Goal: Information Seeking & Learning: Learn about a topic

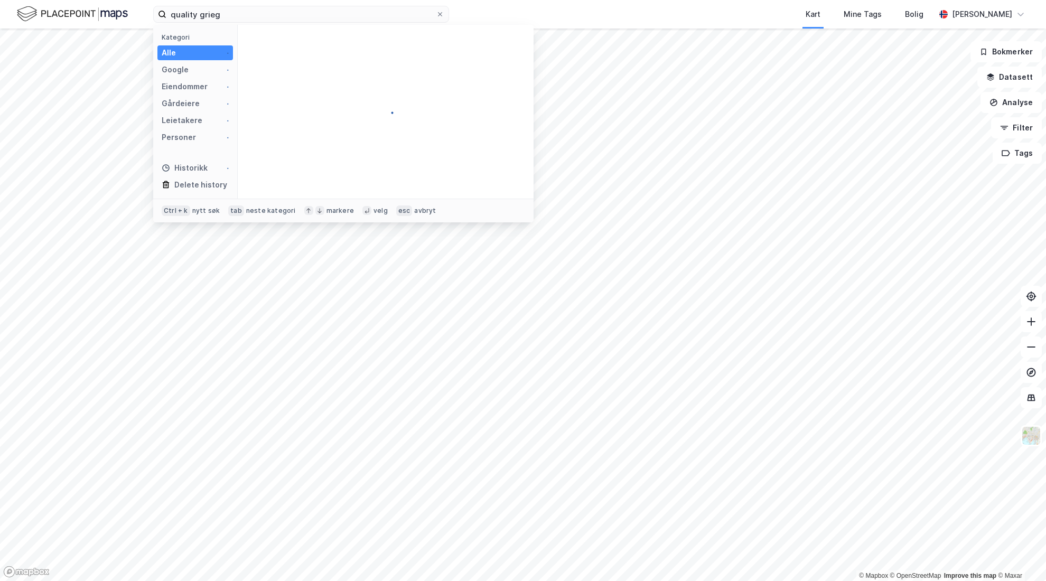
type input "quality grieg"
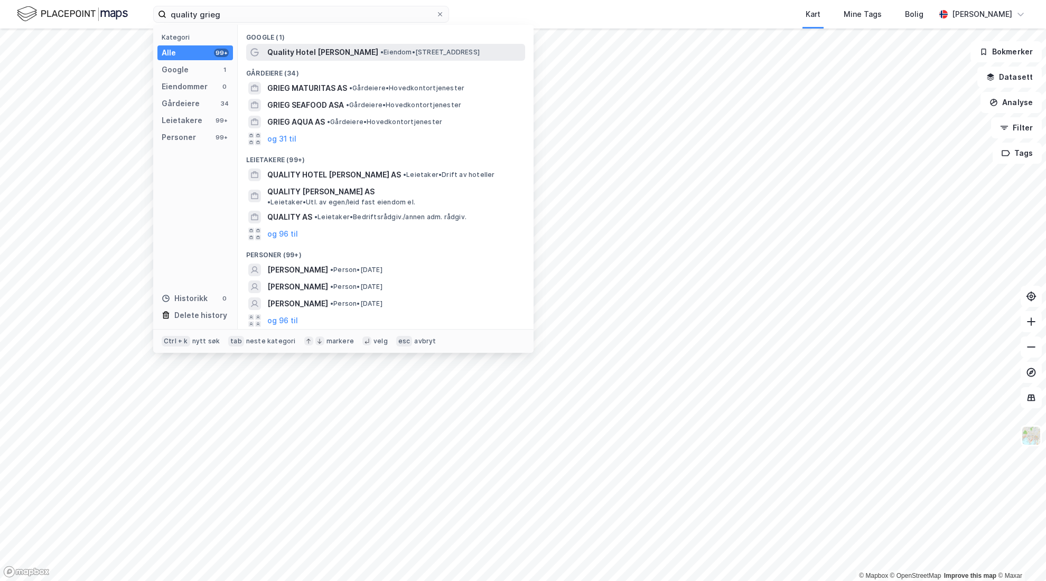
click at [285, 59] on div "Quality Hotel Edvard Grieg • Eiendom • Sandsliåsen 50, 5254 Sandsli" at bounding box center [385, 52] width 279 height 17
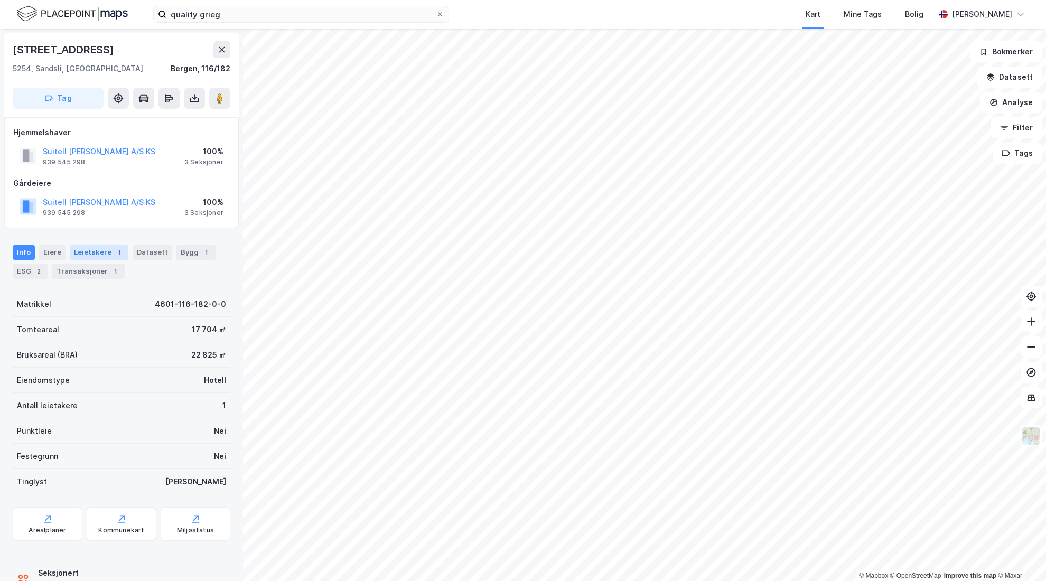
click at [98, 253] on div "Leietakere 1" at bounding box center [99, 252] width 59 height 15
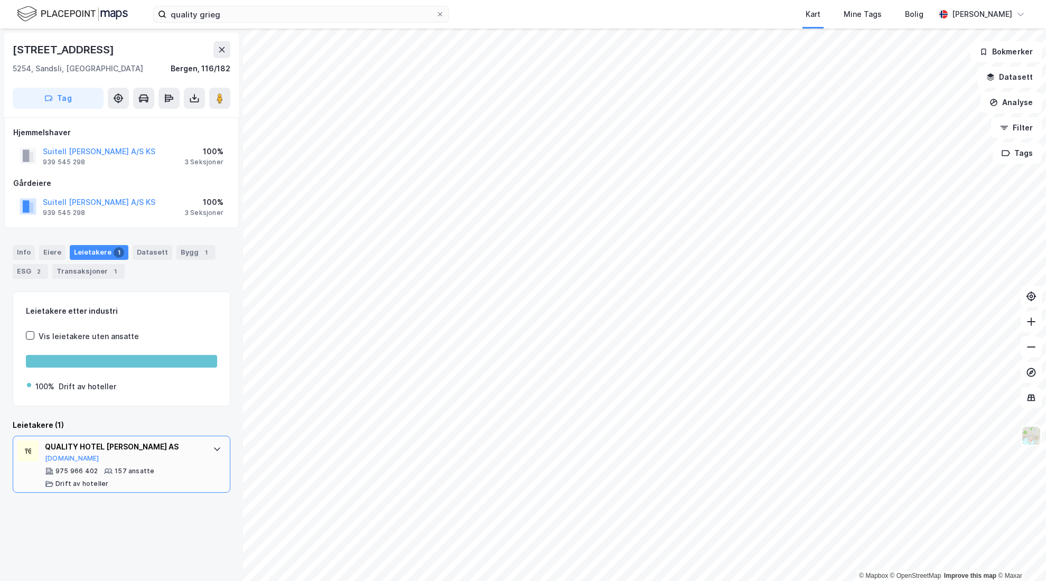
click at [104, 470] on icon at bounding box center [108, 471] width 8 height 8
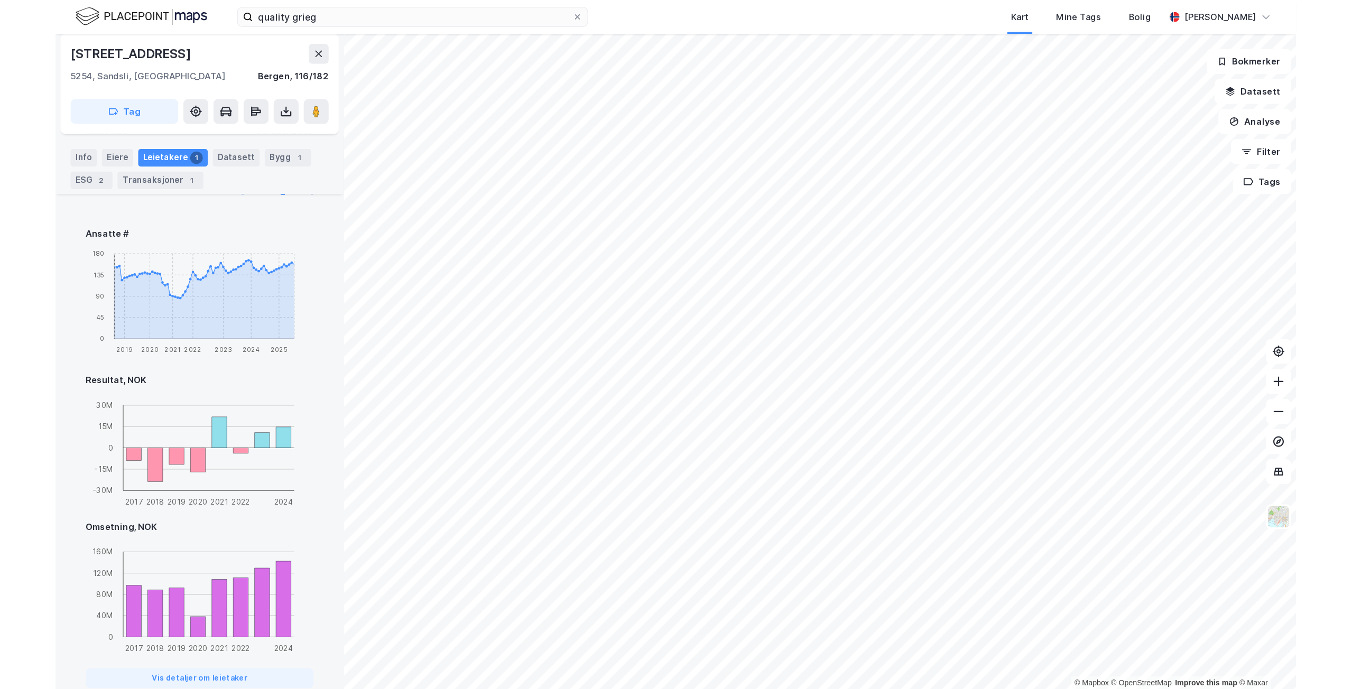
scroll to position [406, 0]
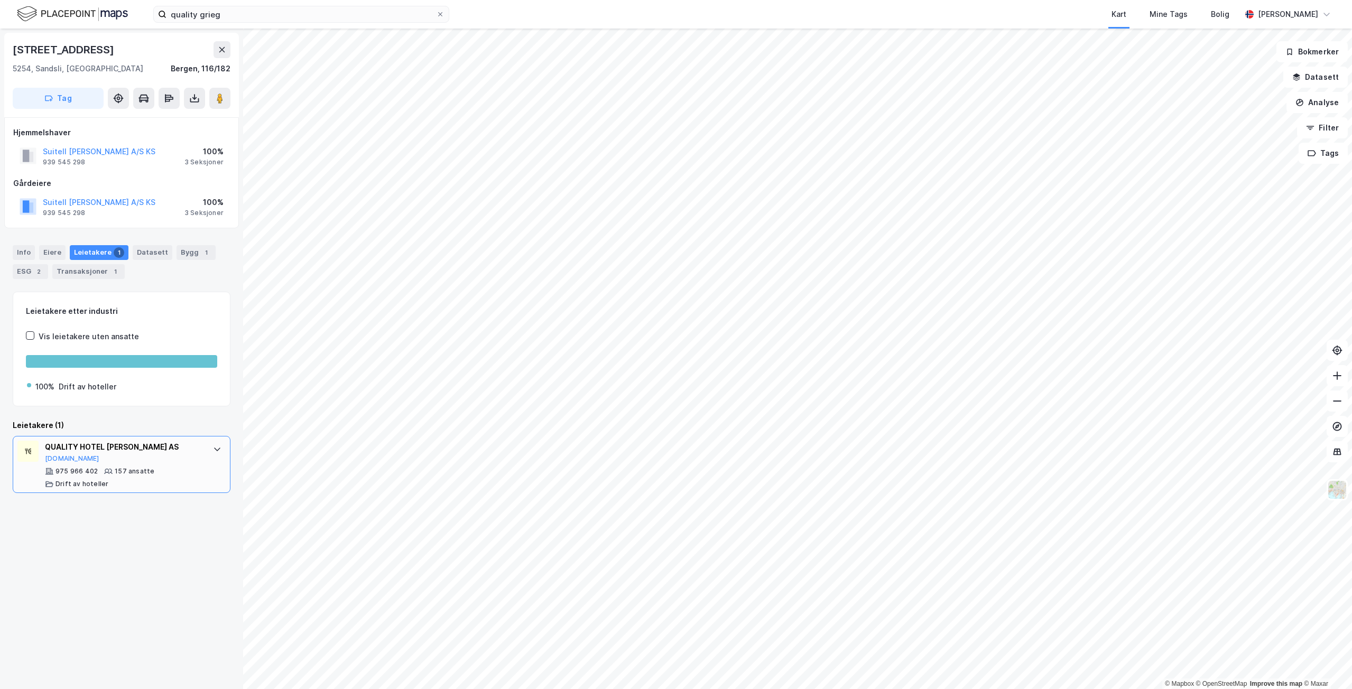
click at [165, 459] on div "QUALITY HOTEL EDVARD GRIEG AS Proff.no" at bounding box center [124, 452] width 158 height 22
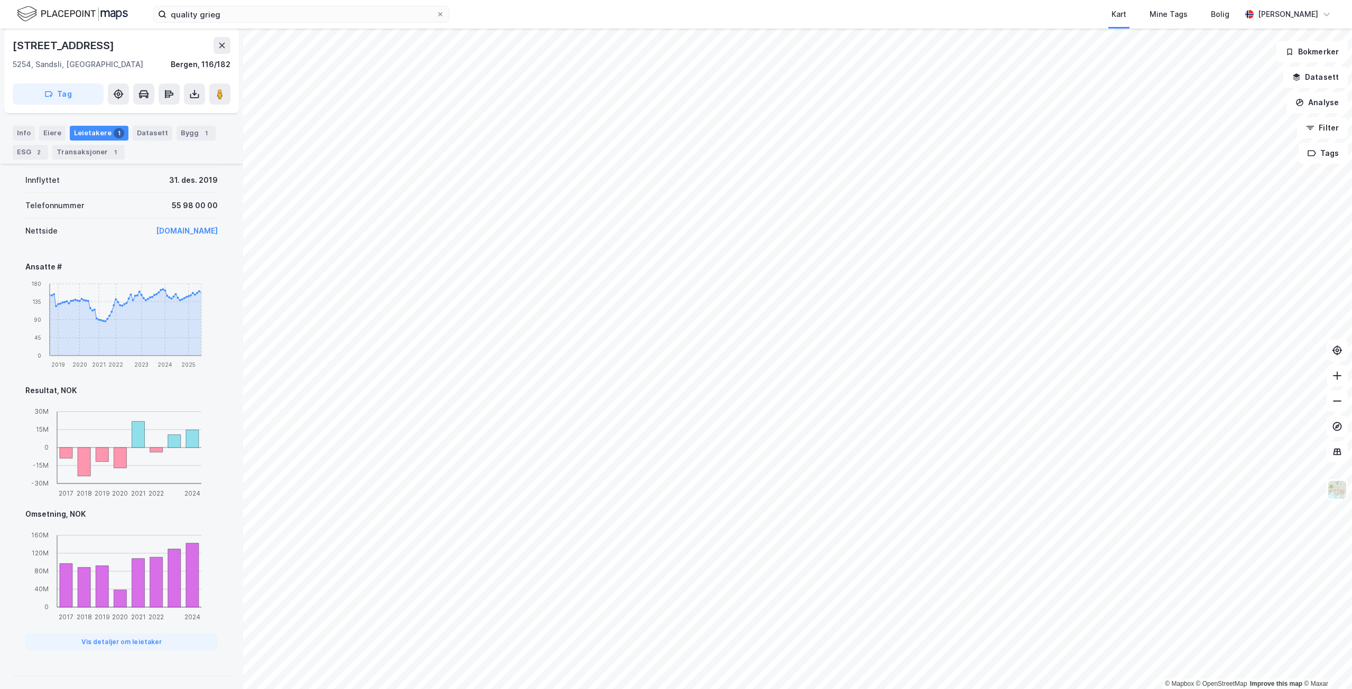
scroll to position [36, 0]
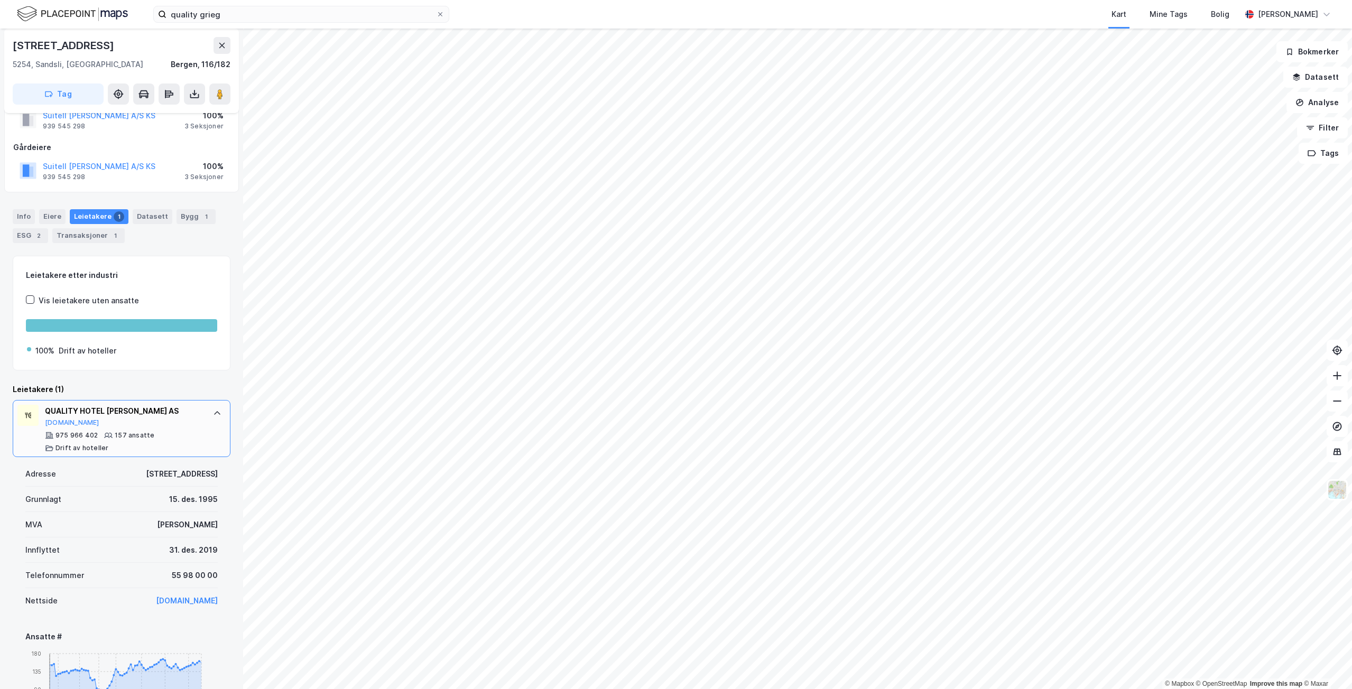
click at [162, 424] on div "QUALITY HOTEL EDVARD GRIEG AS Proff.no" at bounding box center [124, 416] width 158 height 22
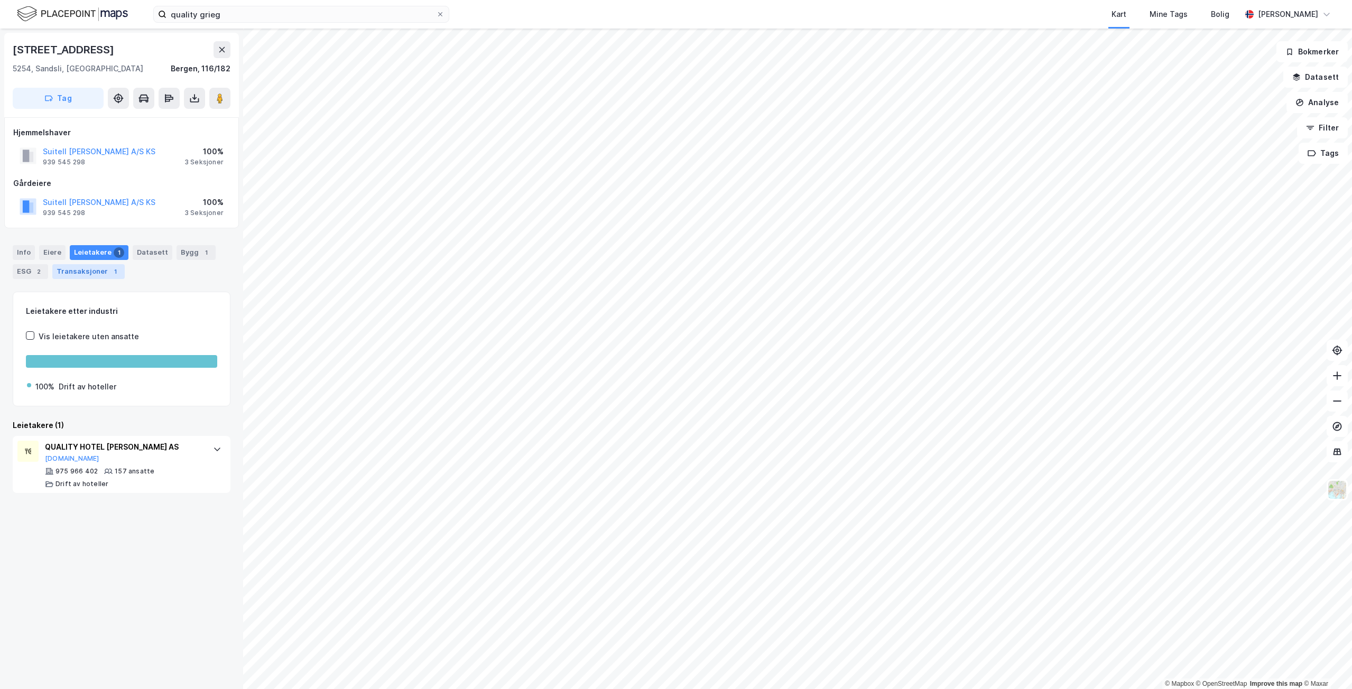
click at [105, 275] on div "Transaksjoner 1" at bounding box center [88, 271] width 72 height 15
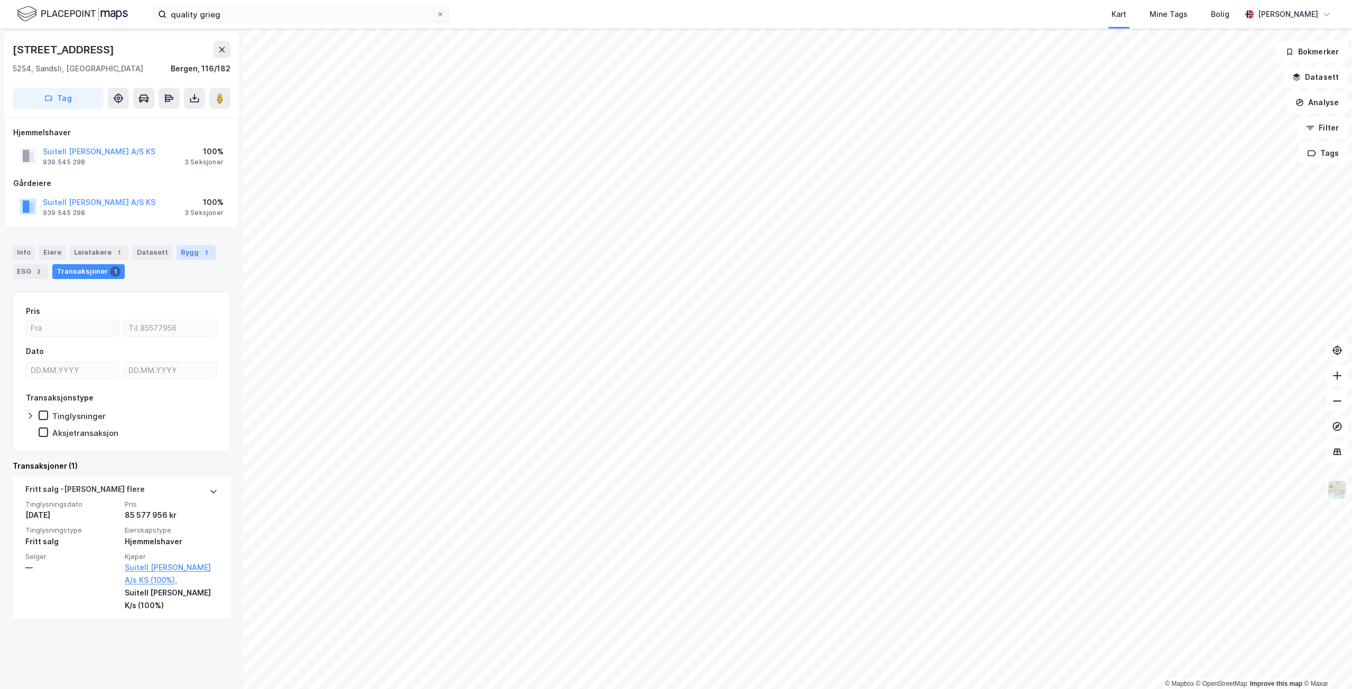
click at [180, 254] on div "Bygg 1" at bounding box center [196, 252] width 39 height 15
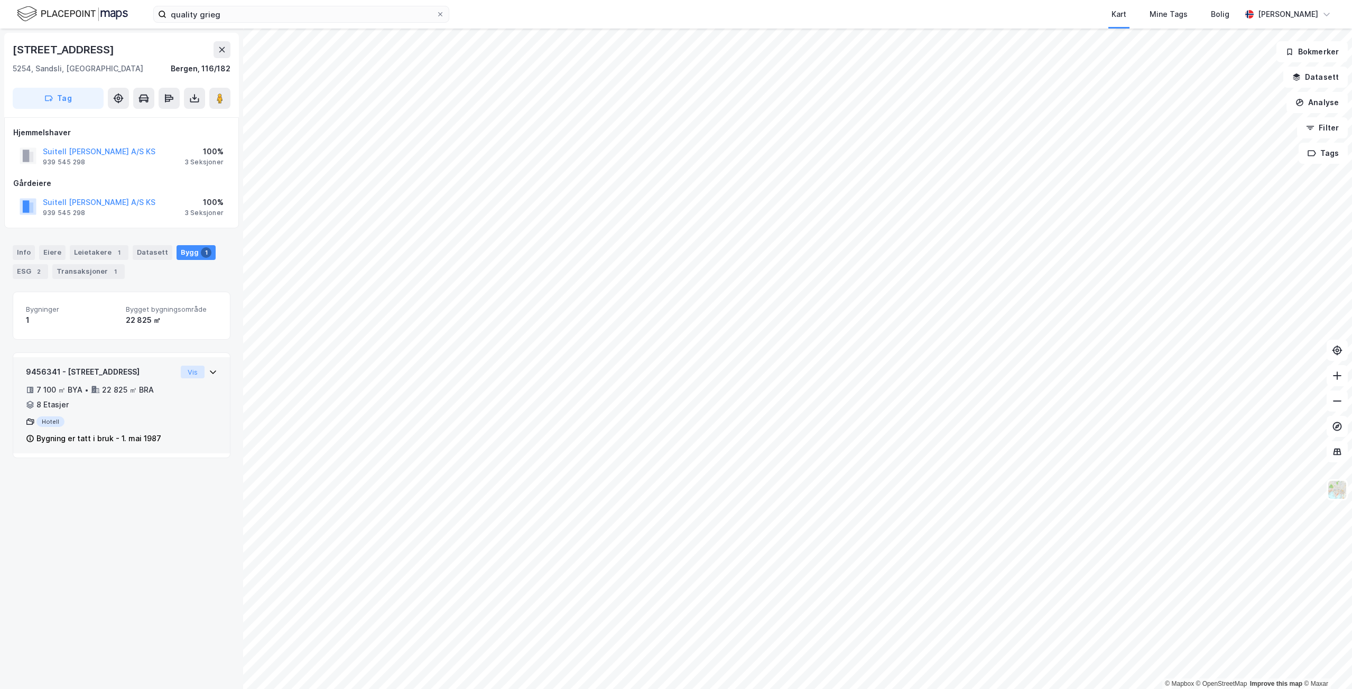
click at [188, 373] on button "Vis" at bounding box center [193, 372] width 24 height 13
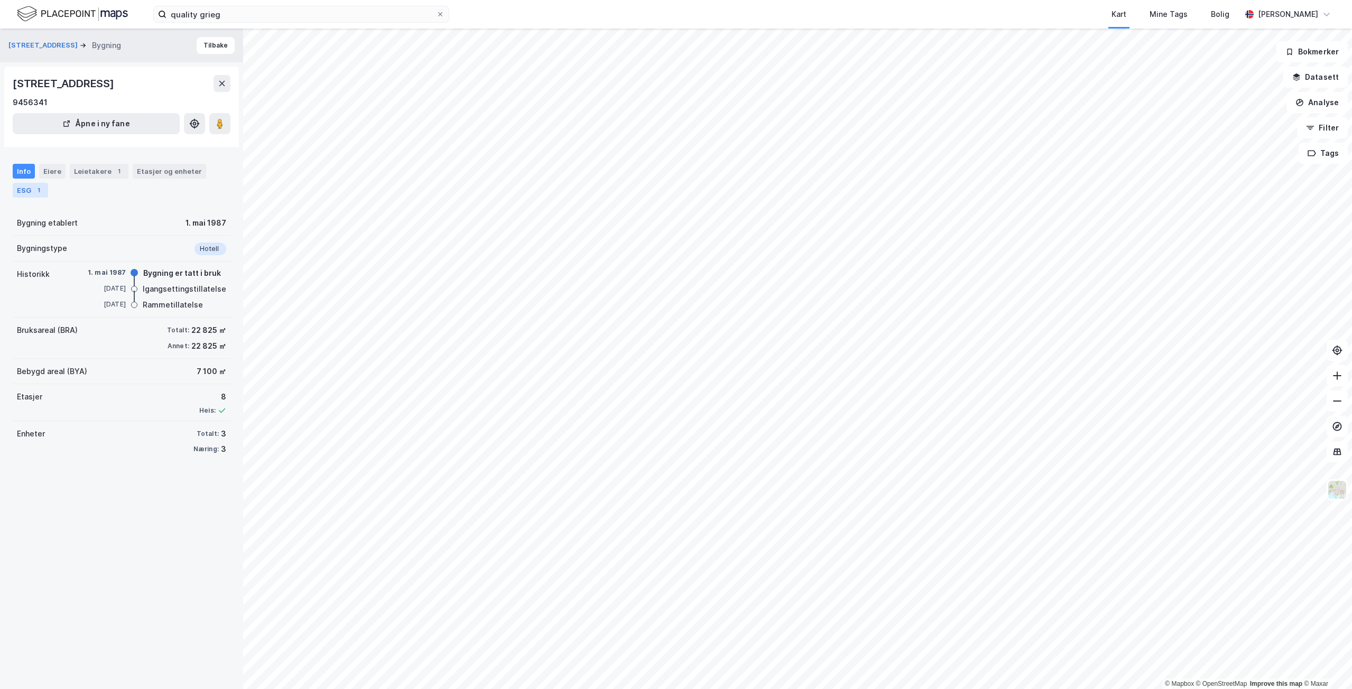
click at [31, 185] on div "ESG 1" at bounding box center [30, 190] width 35 height 15
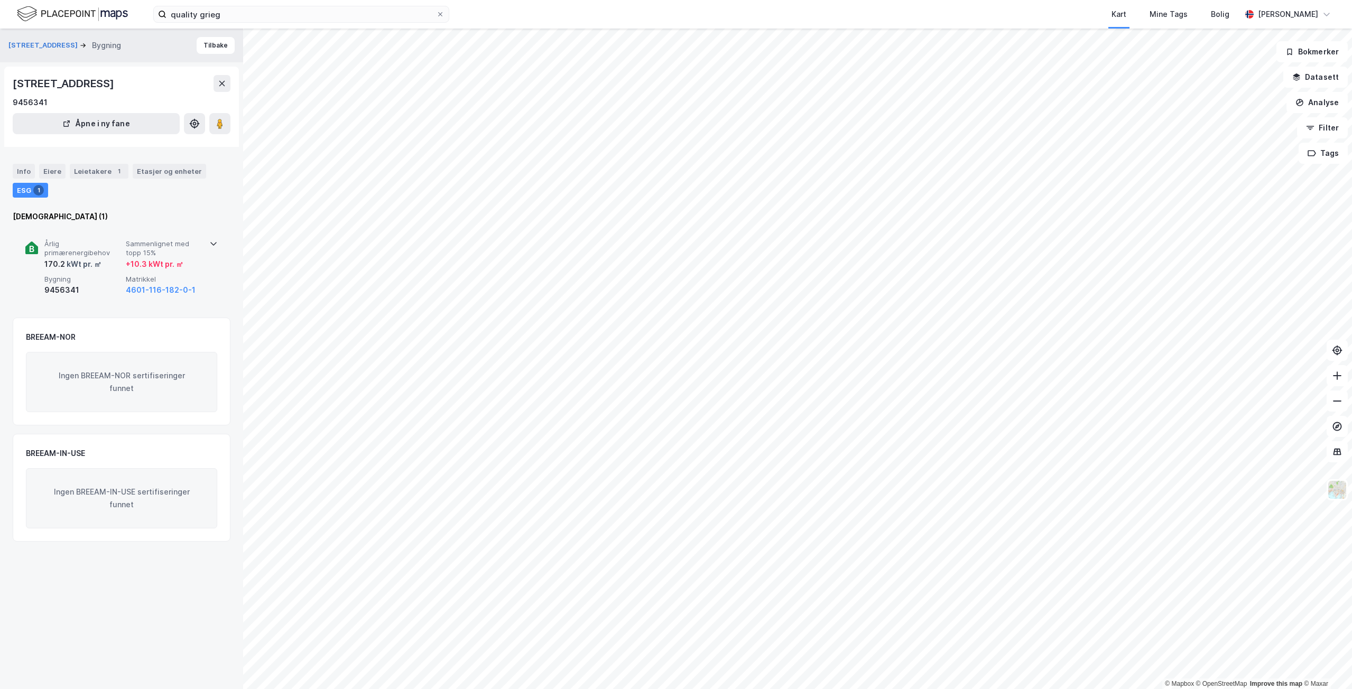
click at [189, 276] on span "Matrikkel" at bounding box center [164, 279] width 77 height 9
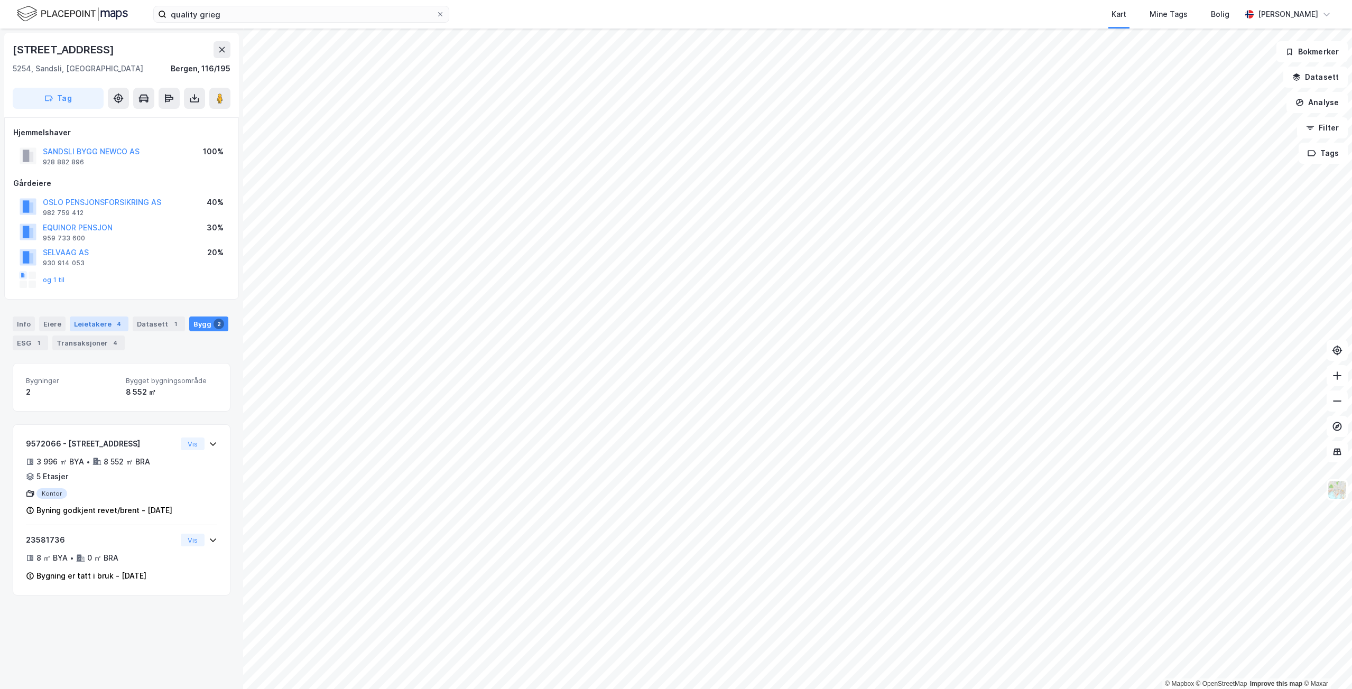
click at [119, 319] on div "Leietakere 4" at bounding box center [99, 324] width 59 height 15
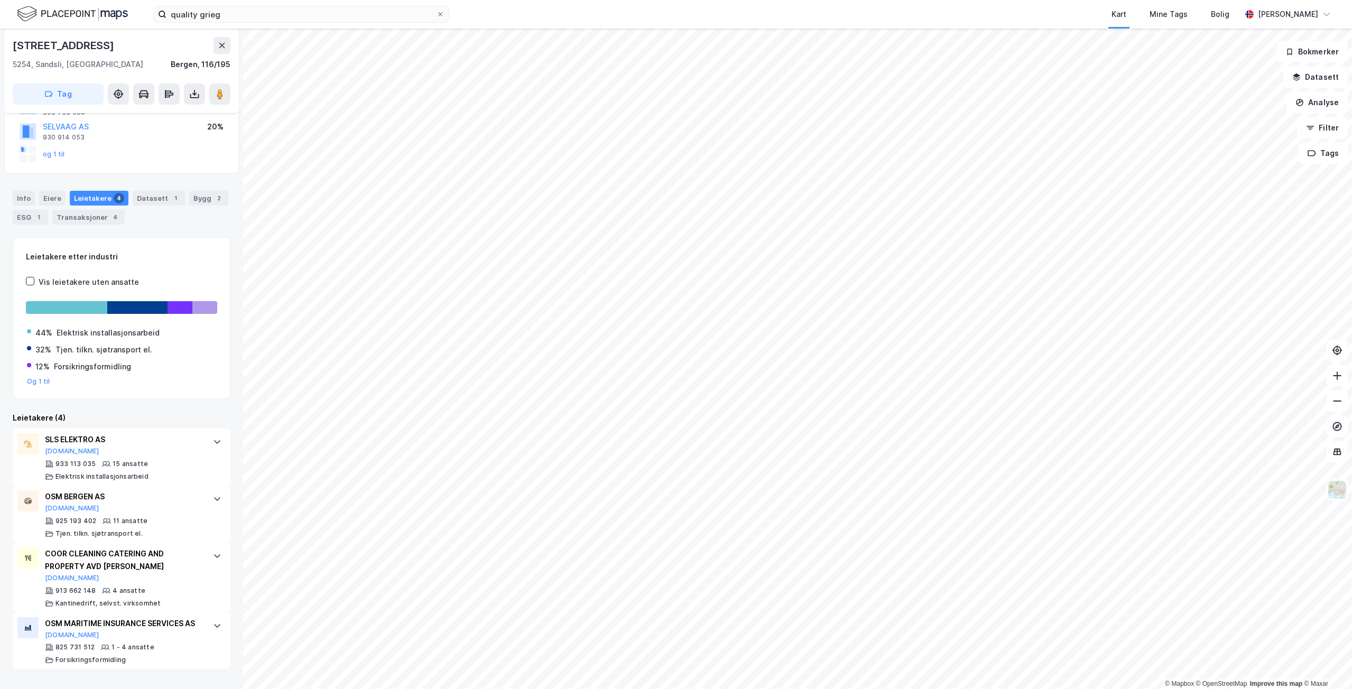
scroll to position [132, 0]
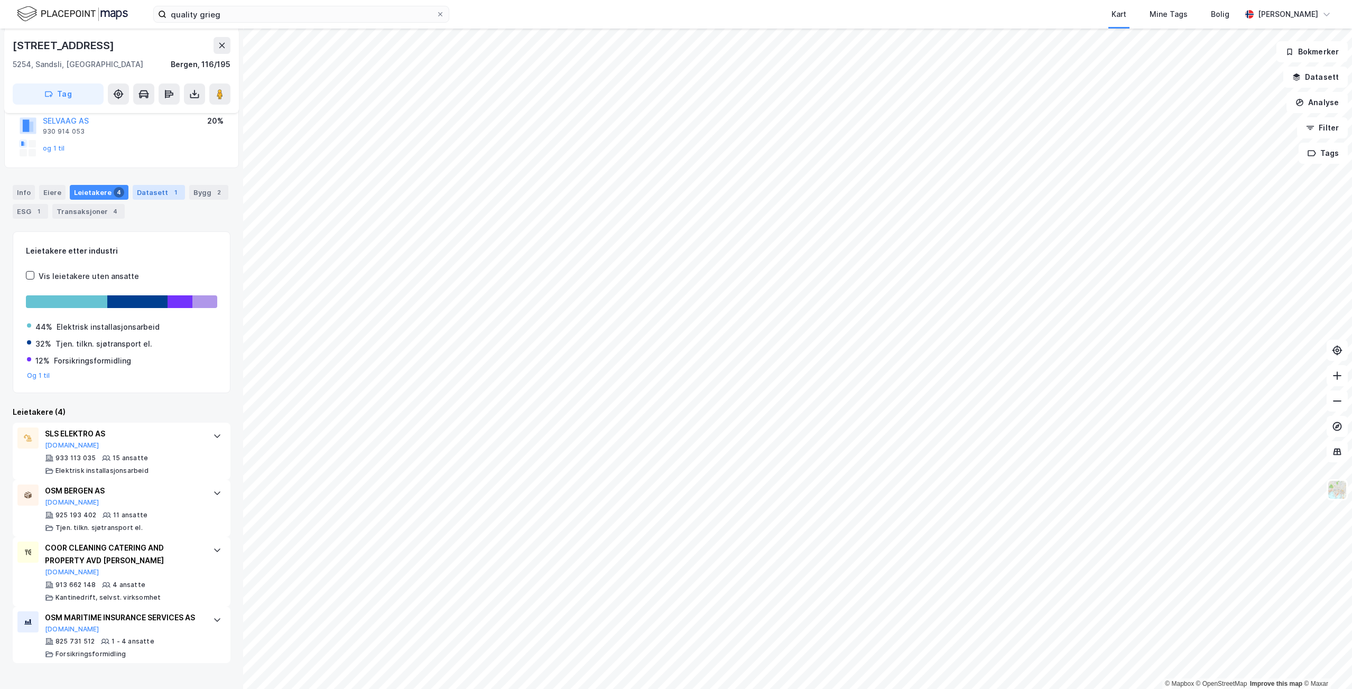
click at [152, 198] on div "Datasett 1" at bounding box center [159, 192] width 52 height 15
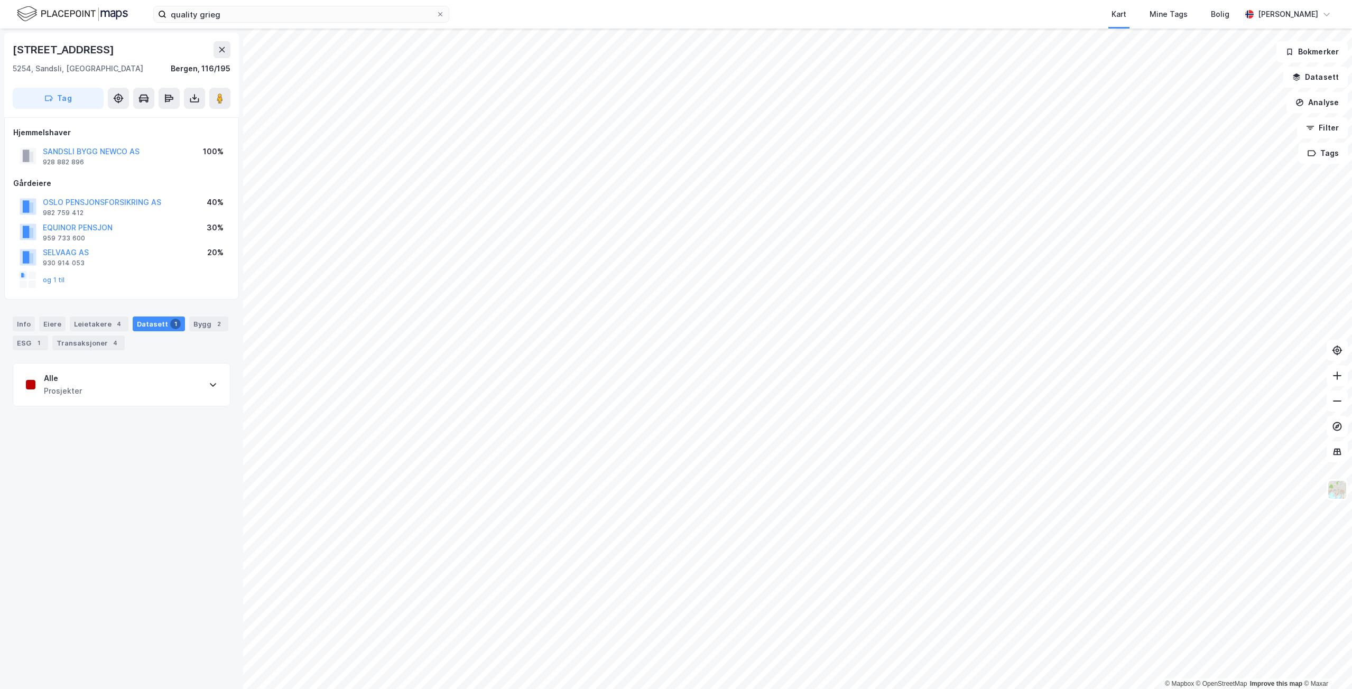
click at [80, 378] on div "Alle Prosjekter" at bounding box center [121, 385] width 217 height 42
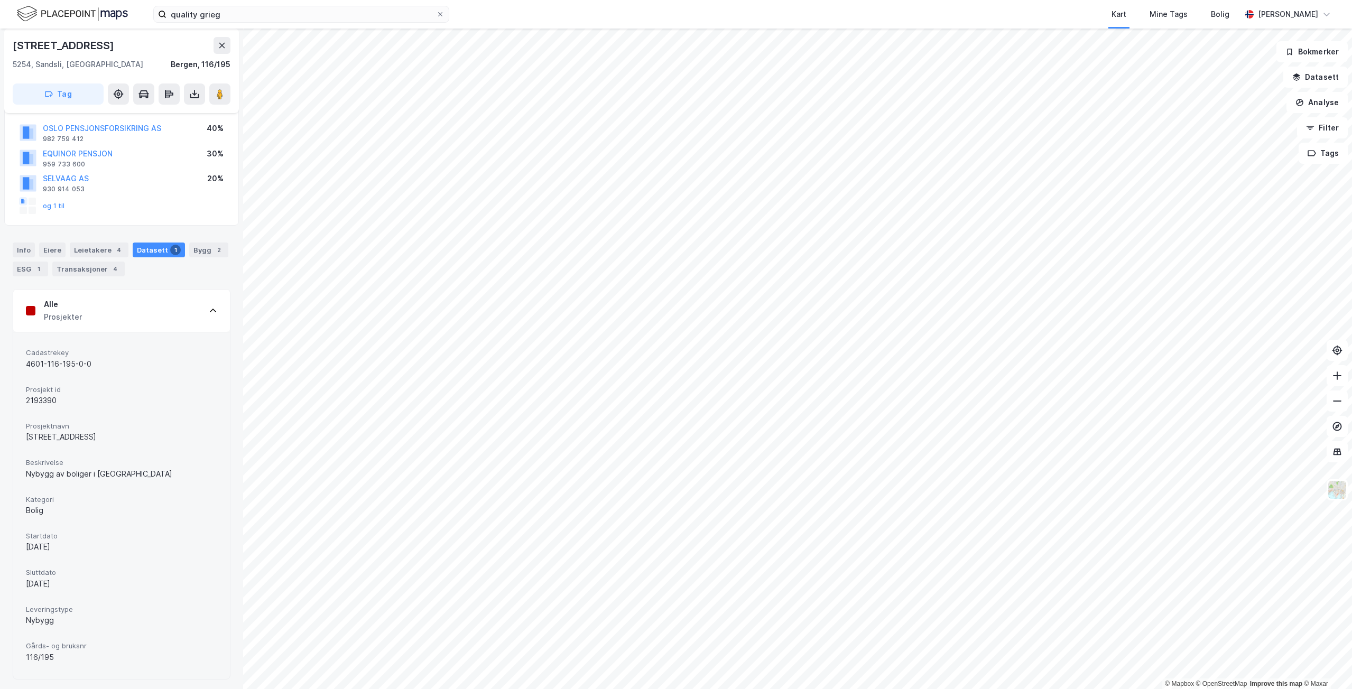
scroll to position [77, 0]
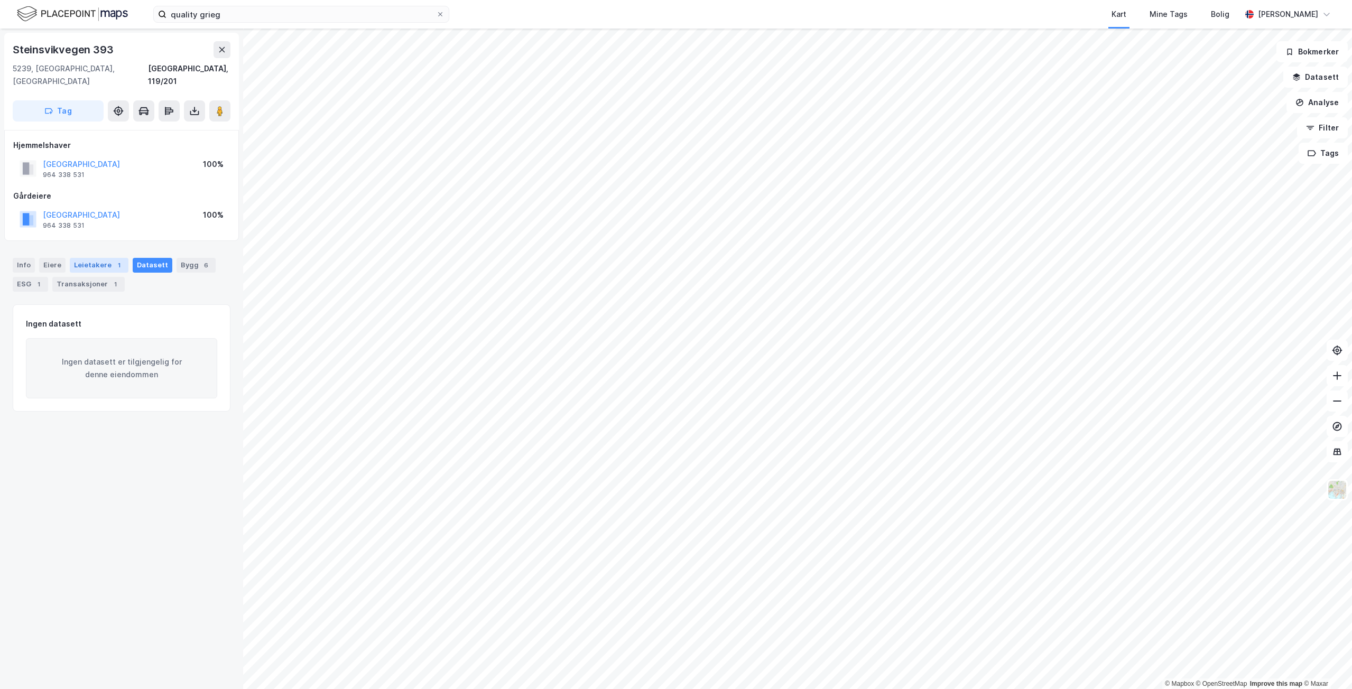
click at [88, 258] on div "Leietakere 1" at bounding box center [99, 265] width 59 height 15
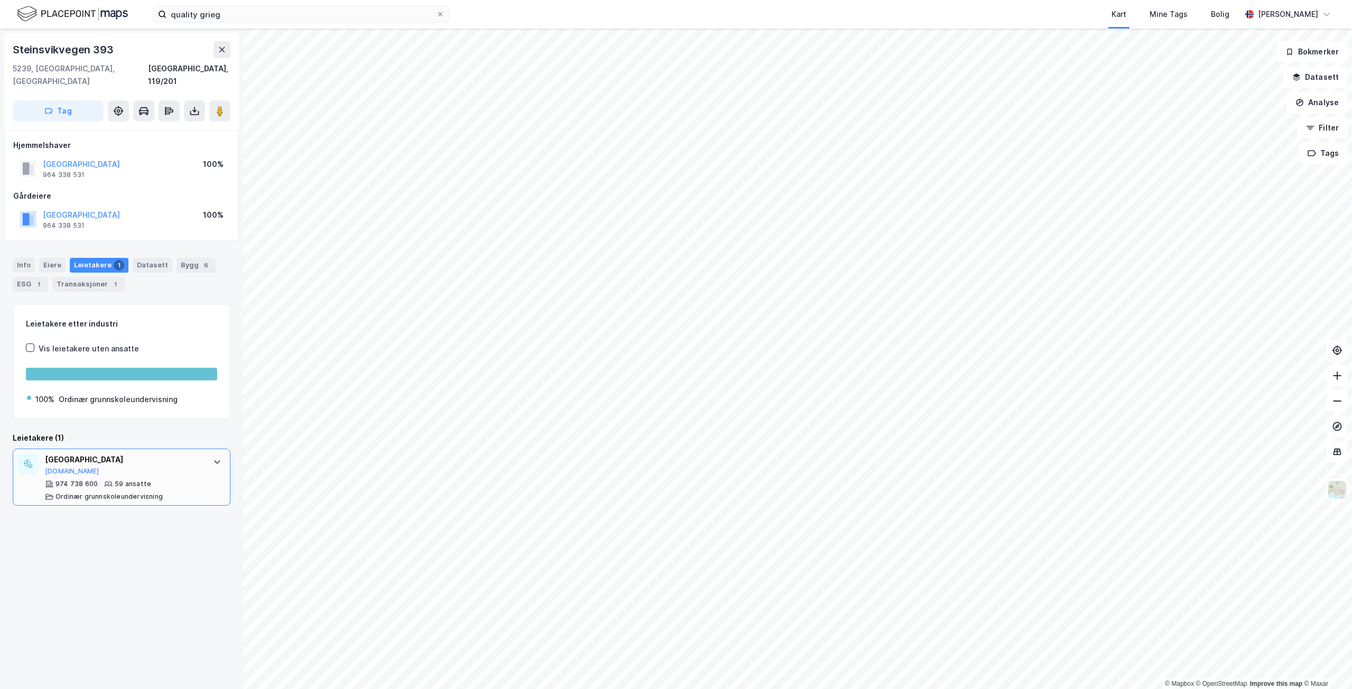
click at [146, 480] on div "974 738 600 59 ansatte Ordinær grunnskoleundervisning" at bounding box center [124, 490] width 158 height 21
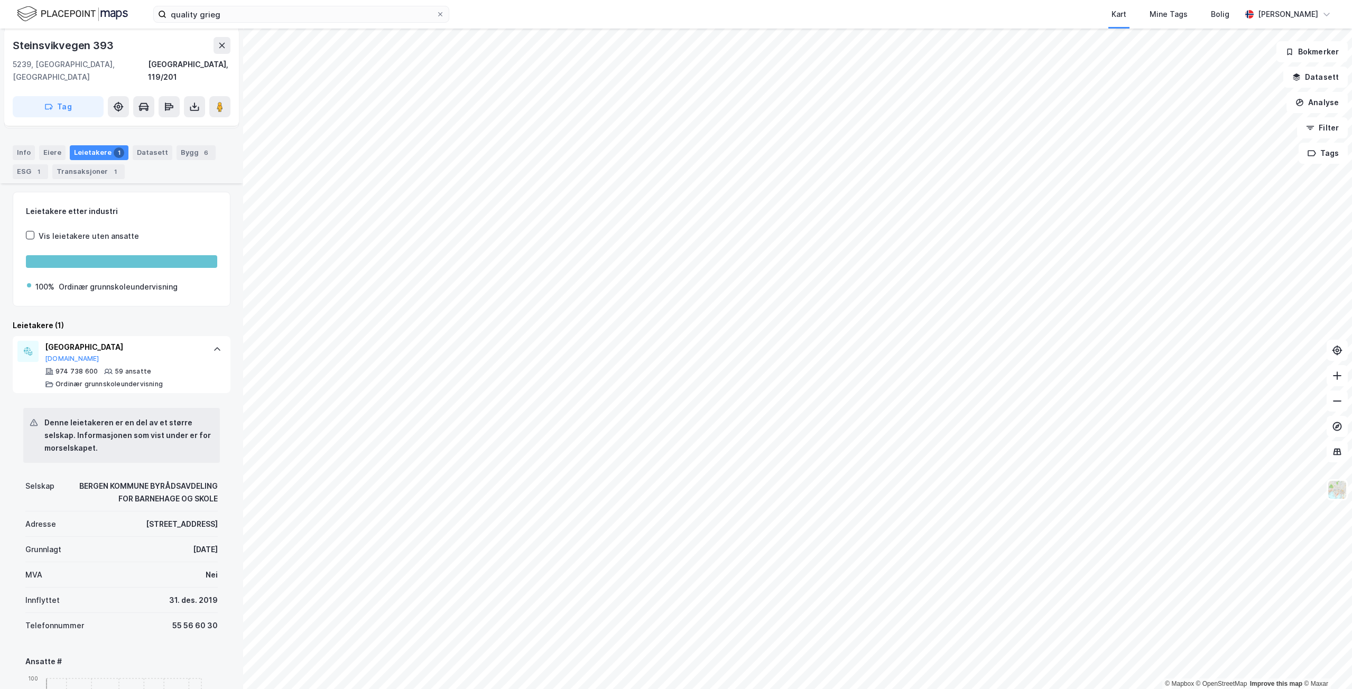
scroll to position [247, 0]
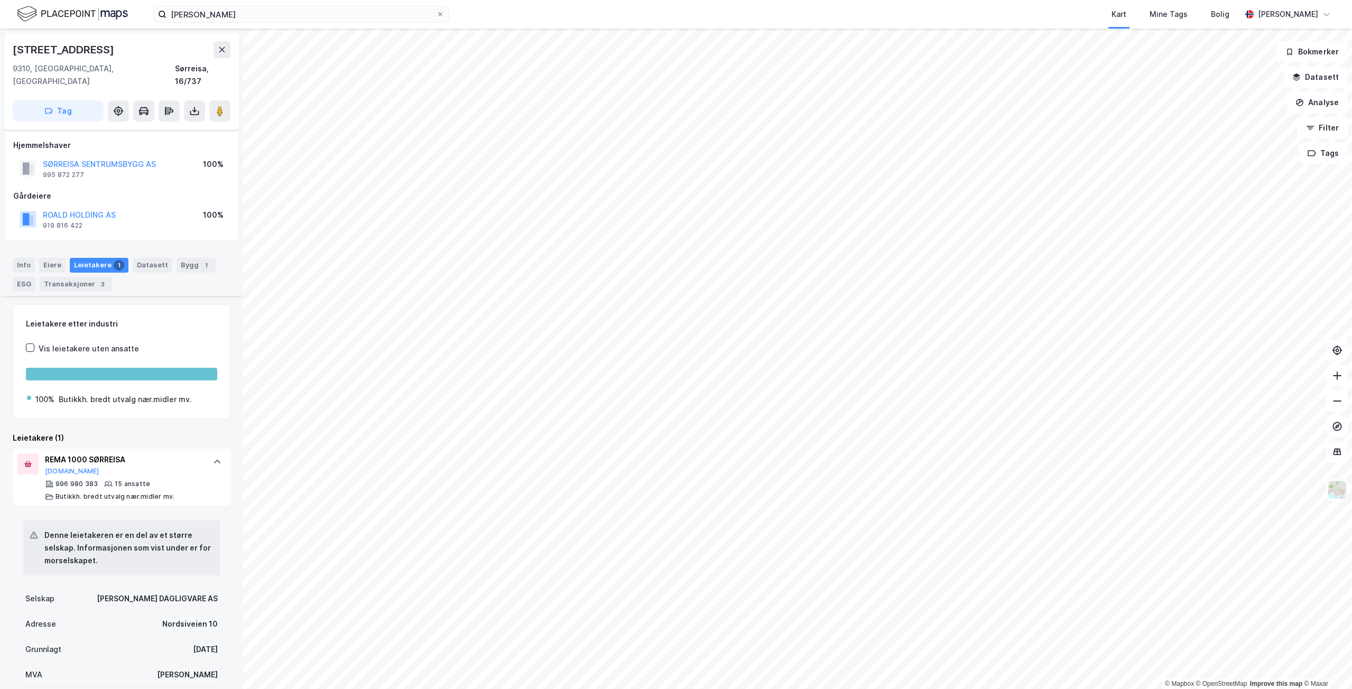
scroll to position [495, 0]
